Goal: Check status: Check status

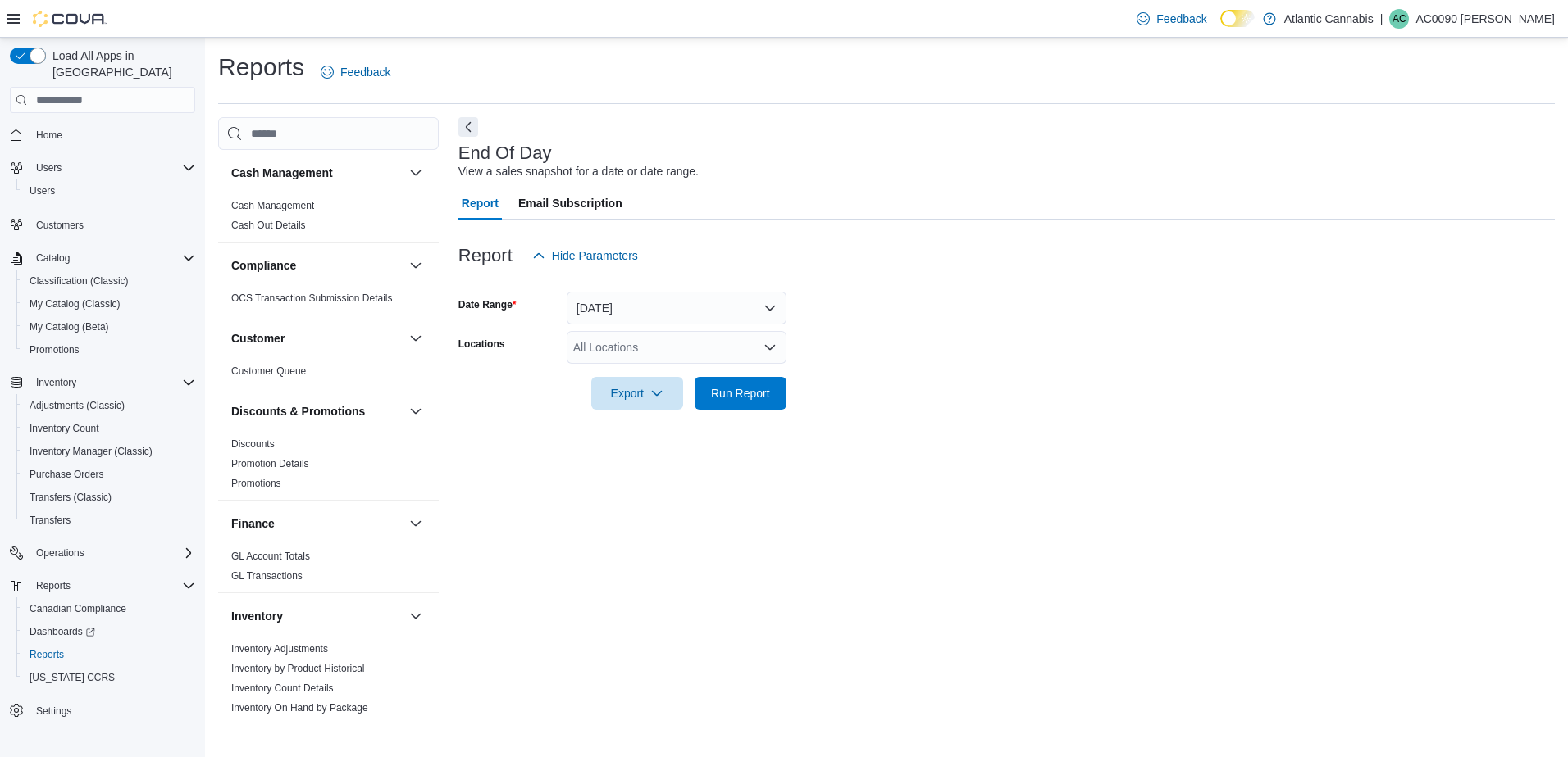
click at [658, 348] on div "All Locations" at bounding box center [677, 347] width 220 height 32
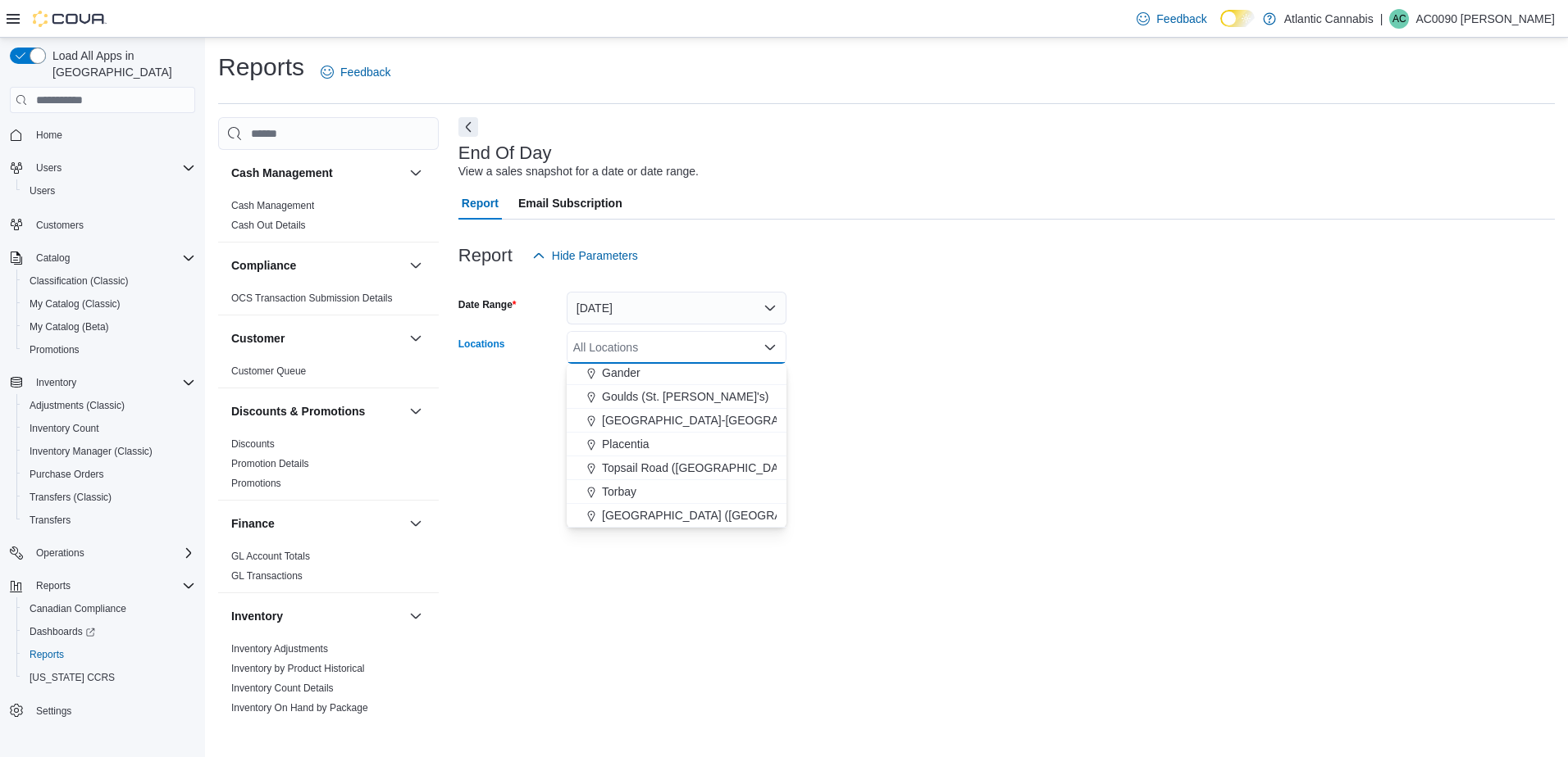
click at [676, 489] on div "Torbay" at bounding box center [676, 491] width 200 height 16
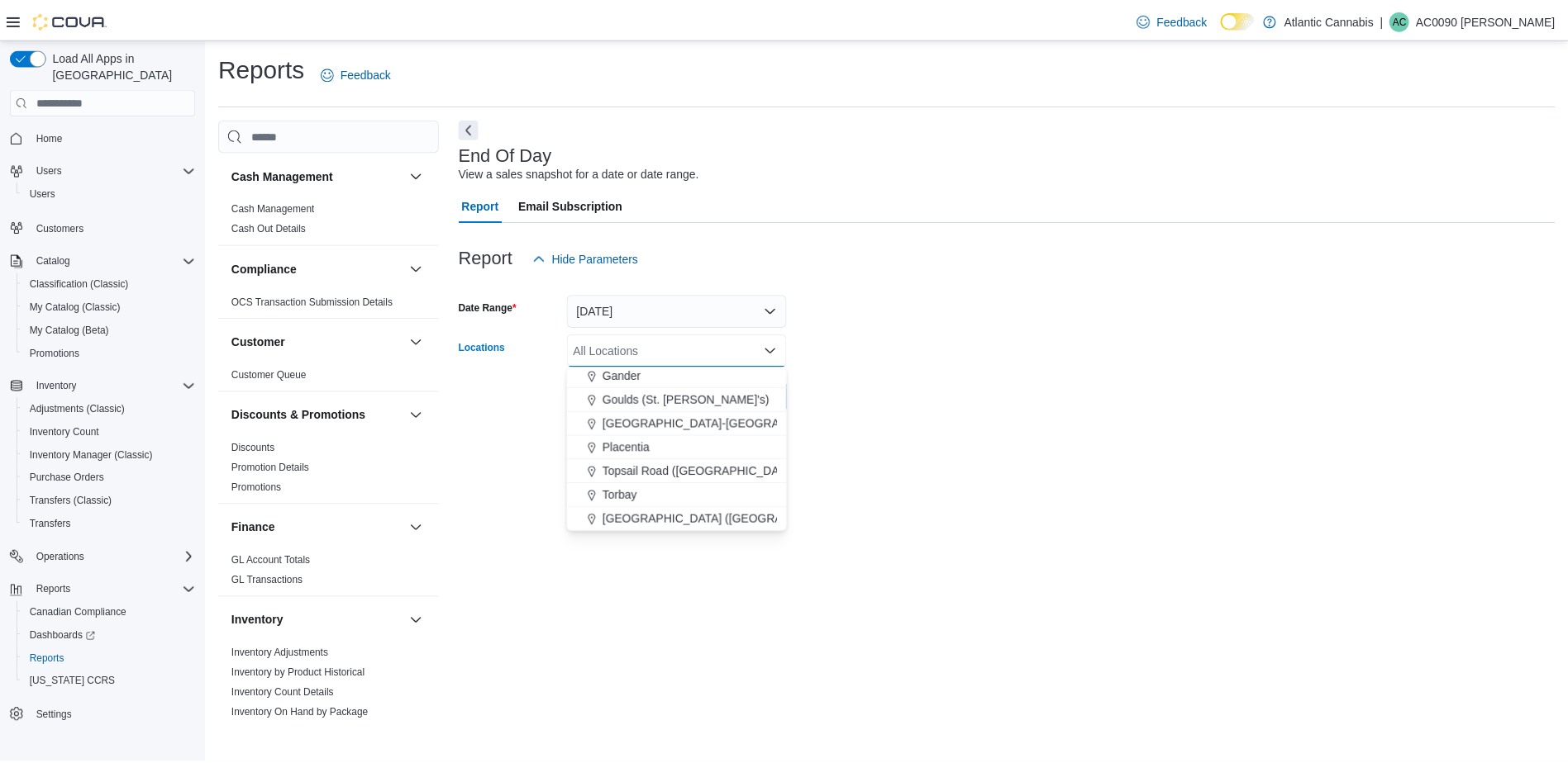
scroll to position [74, 0]
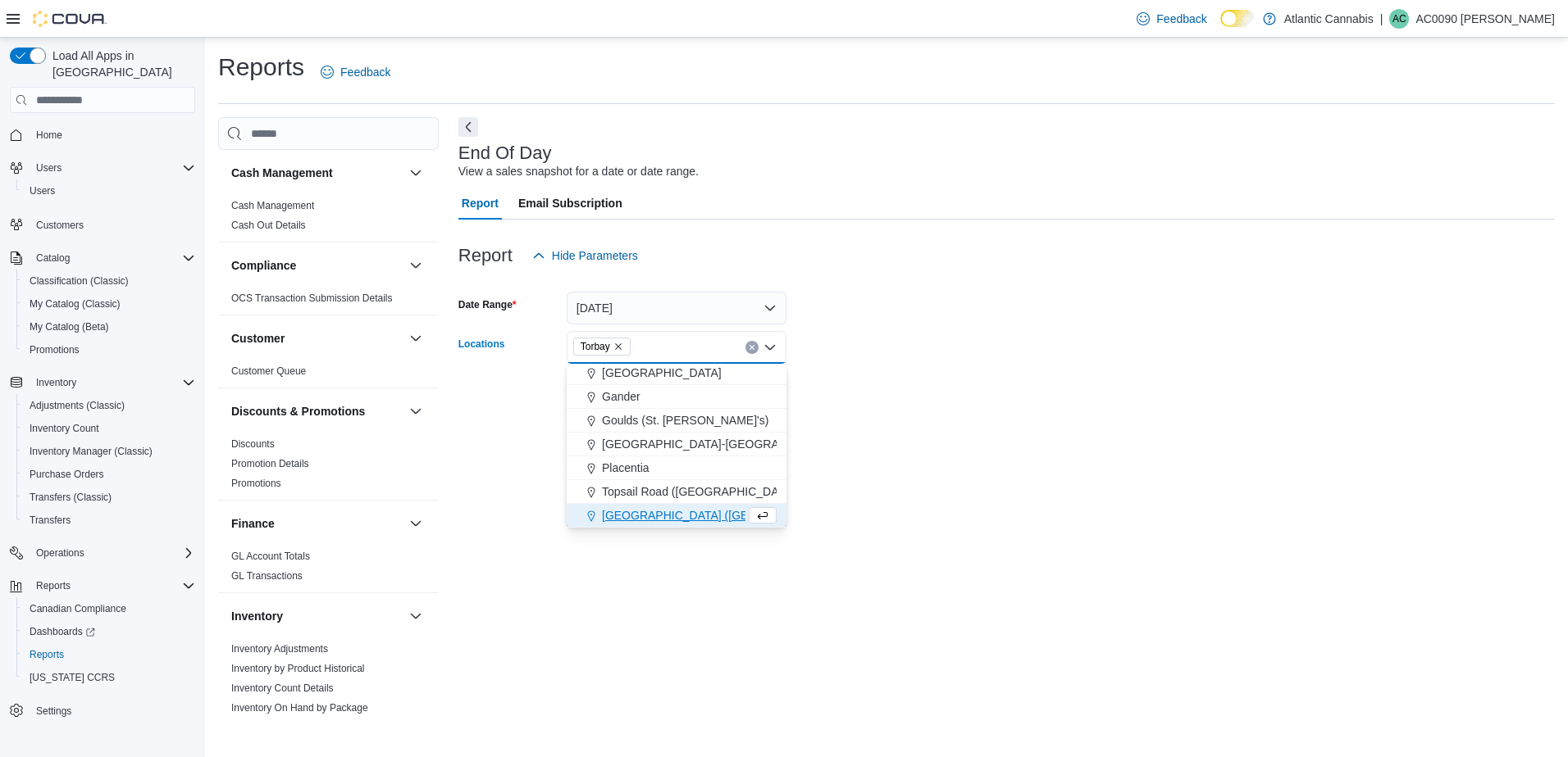
click at [761, 277] on div at bounding box center [1006, 282] width 1097 height 20
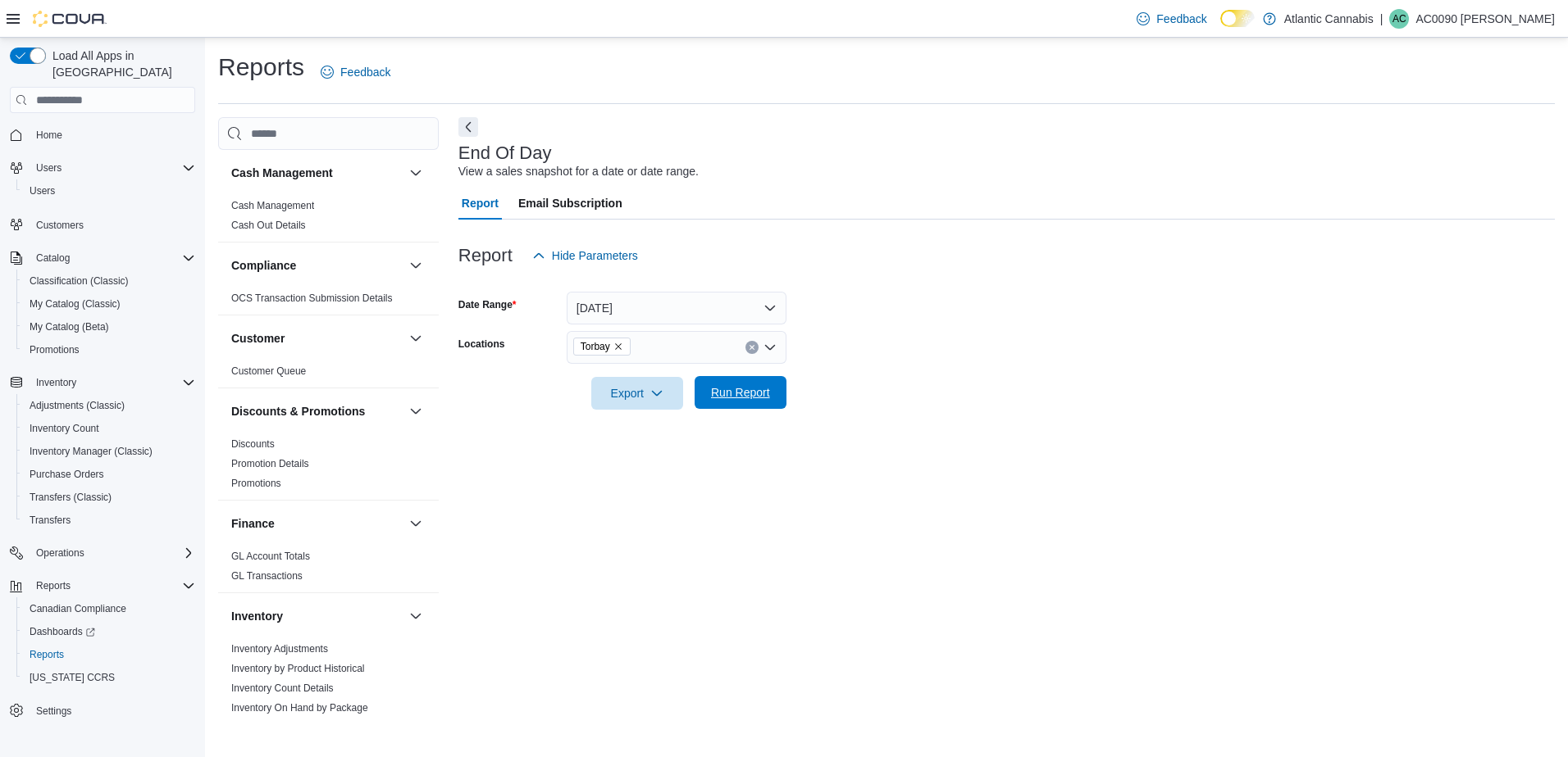
click at [734, 384] on span "Run Report" at bounding box center [740, 393] width 72 height 32
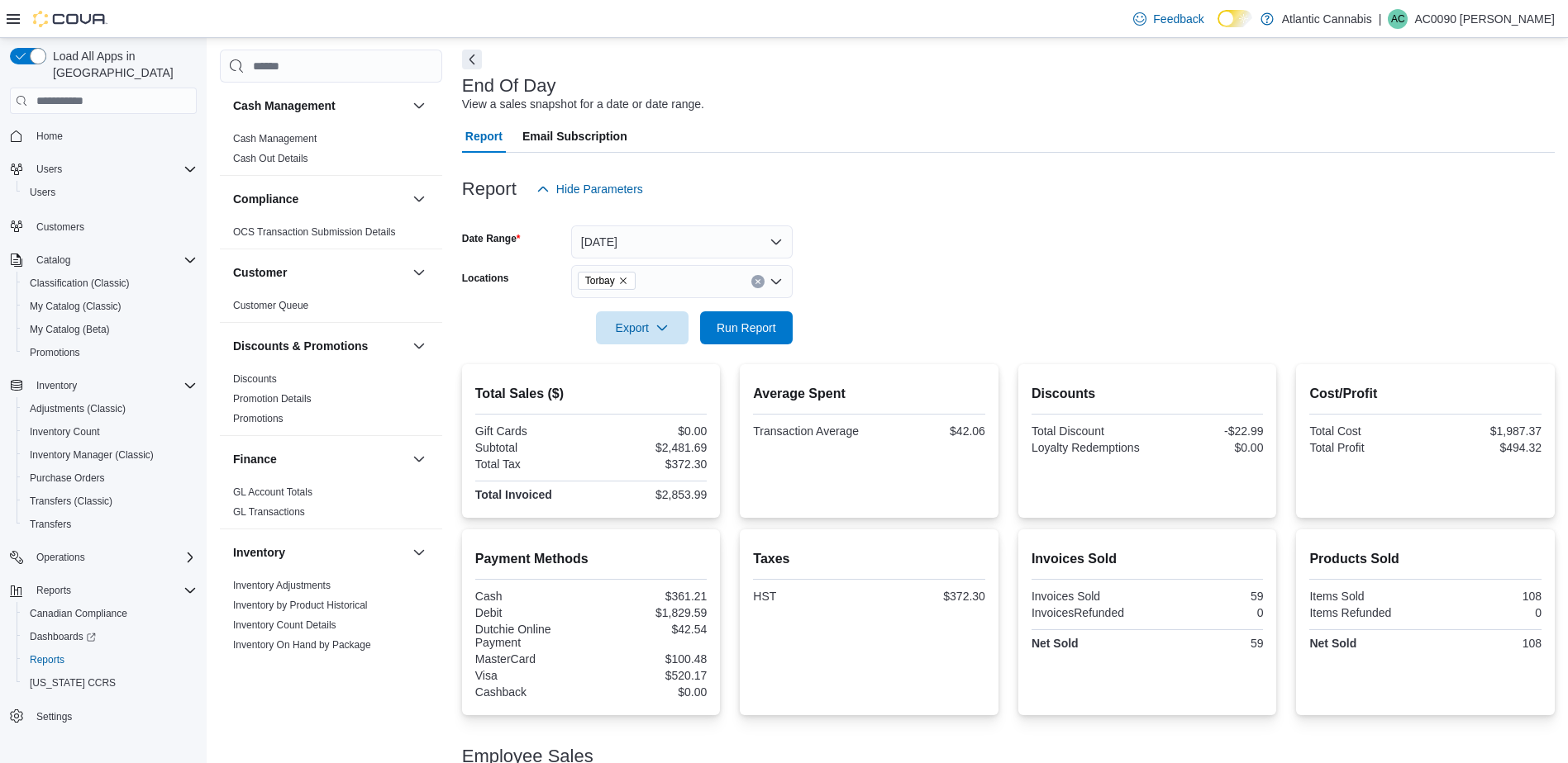
scroll to position [66, 0]
